Goal: Task Accomplishment & Management: Manage account settings

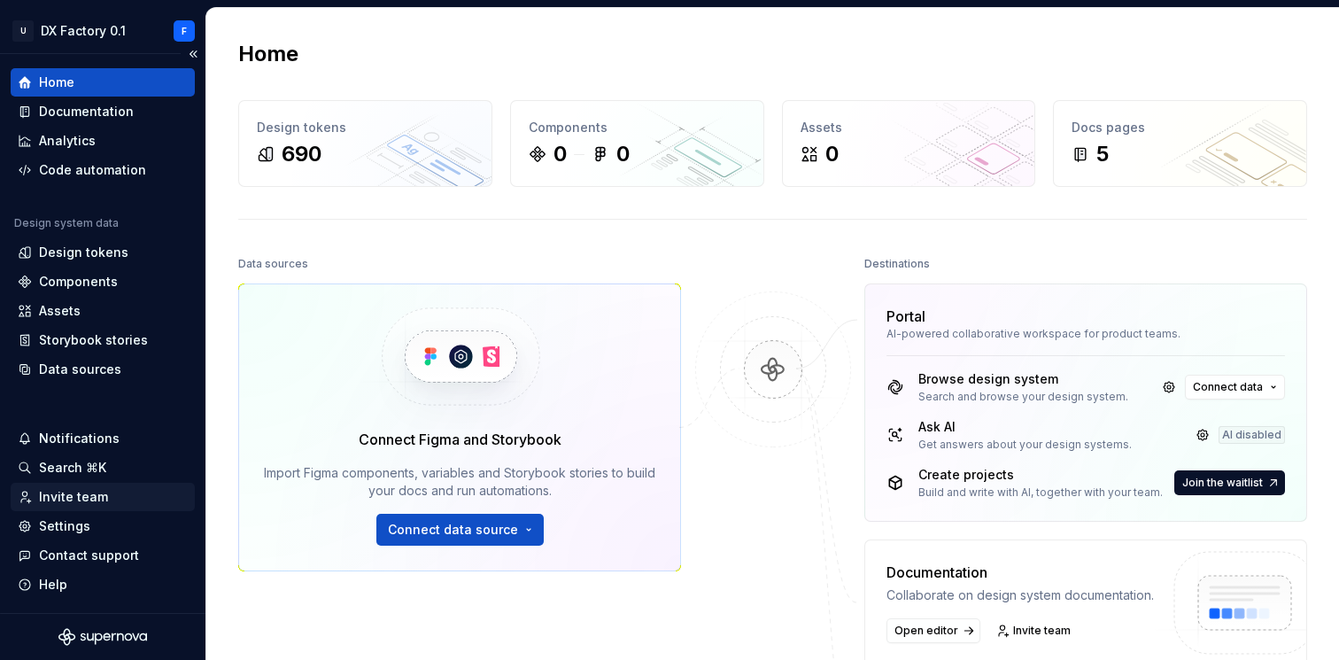
click at [61, 492] on div "Invite team" at bounding box center [73, 497] width 69 height 18
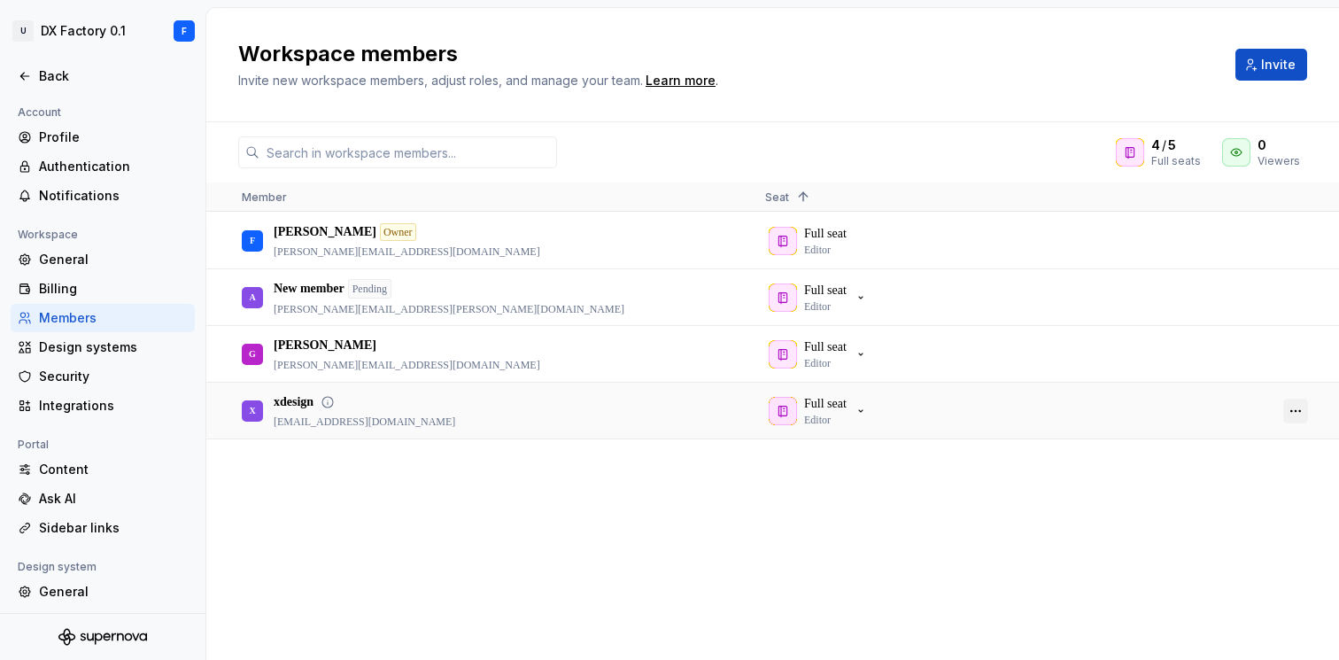
click at [1295, 403] on button "button" at bounding box center [1295, 410] width 25 height 25
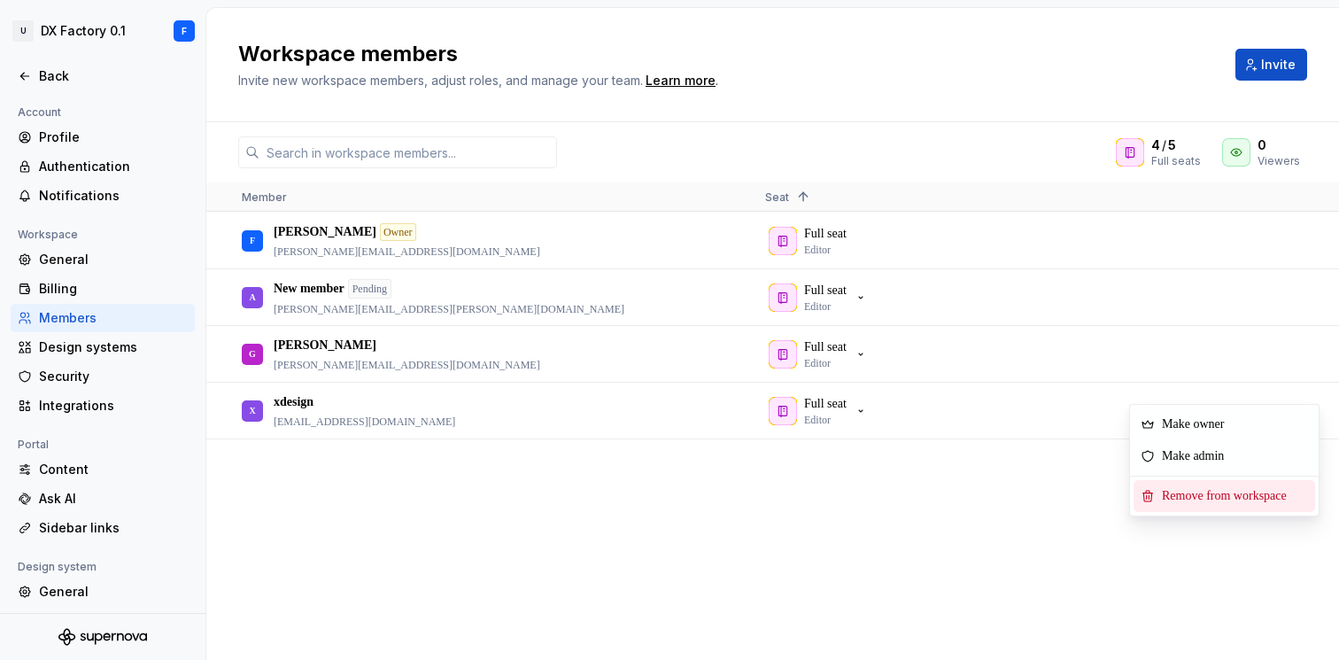
click at [1185, 493] on span "Remove from workspace" at bounding box center [1227, 496] width 146 height 32
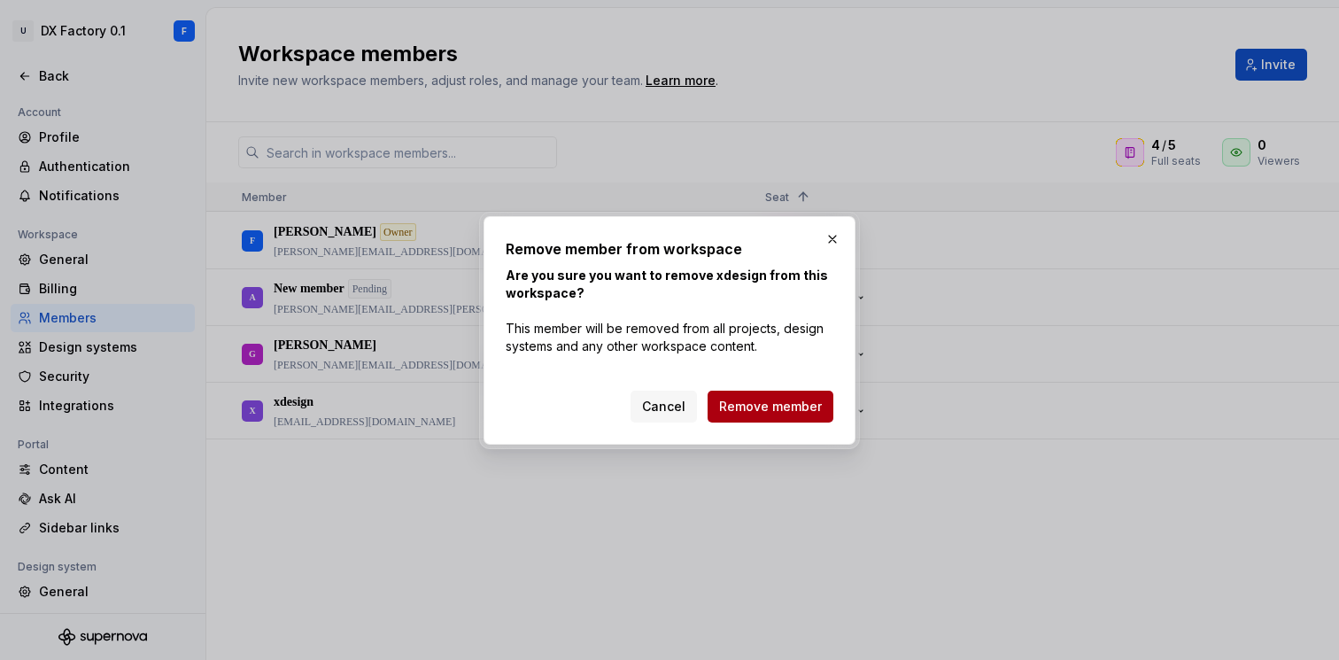
click at [760, 405] on span "Remove member" at bounding box center [770, 406] width 103 height 18
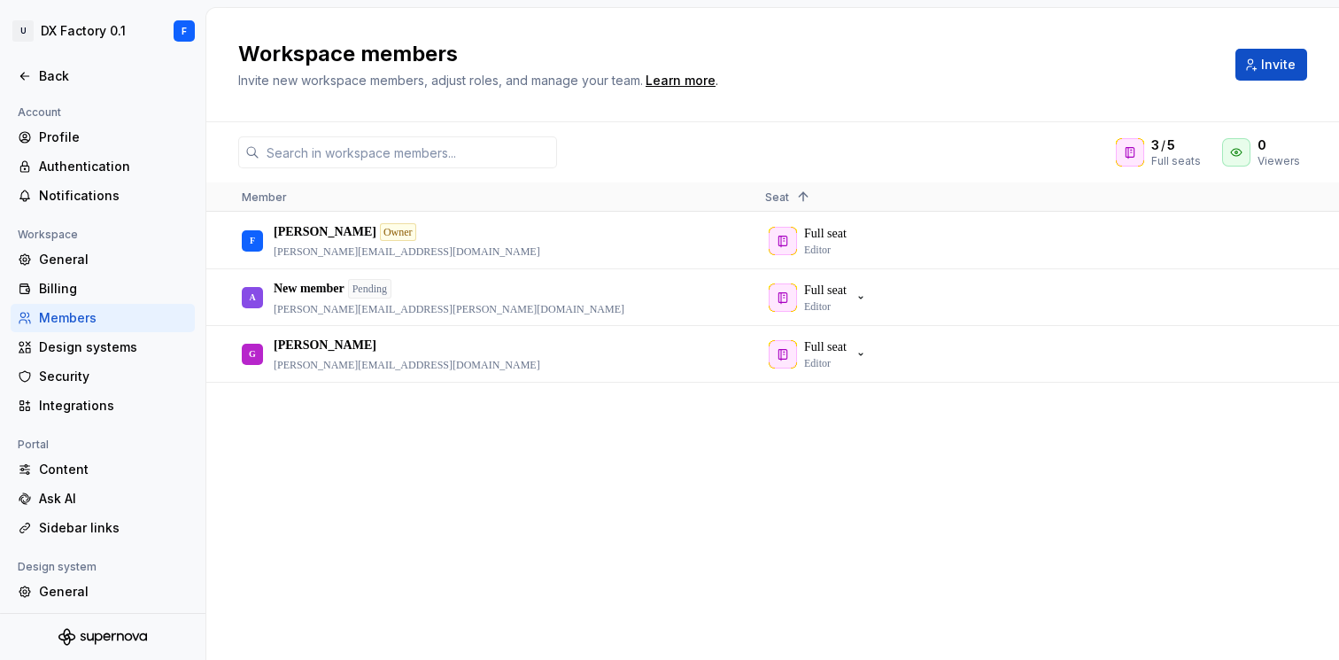
click at [940, 65] on h2 "Workspace members" at bounding box center [726, 54] width 976 height 28
